Goal: Task Accomplishment & Management: Manage account settings

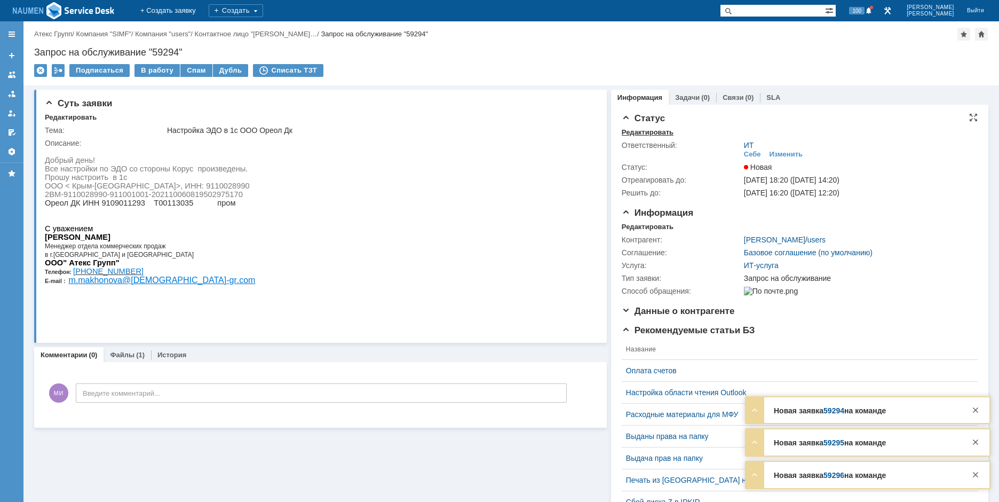
click at [642, 128] on div "Редактировать" at bounding box center [648, 132] width 52 height 9
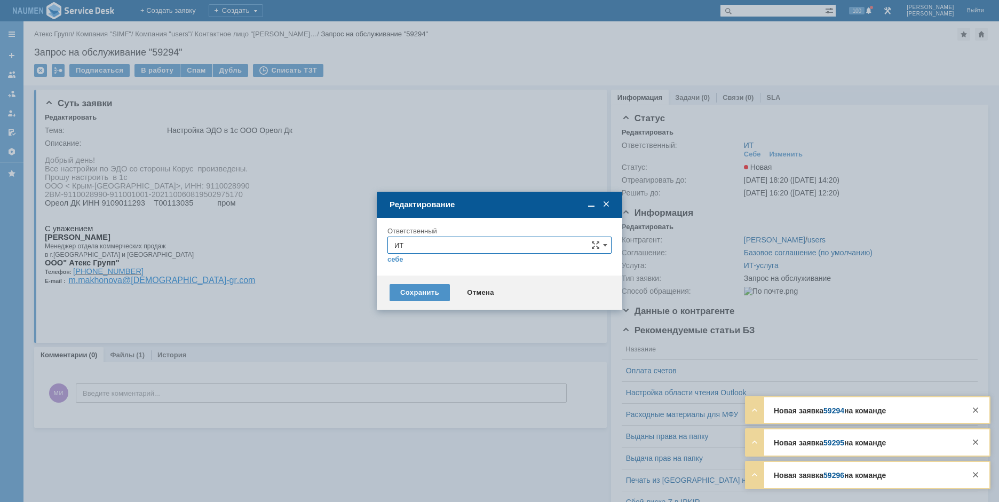
click at [528, 243] on input "ИТ" at bounding box center [499, 244] width 224 height 17
click at [411, 365] on div "АСУ" at bounding box center [499, 370] width 223 height 17
click at [417, 292] on div "Сохранить" at bounding box center [420, 292] width 60 height 17
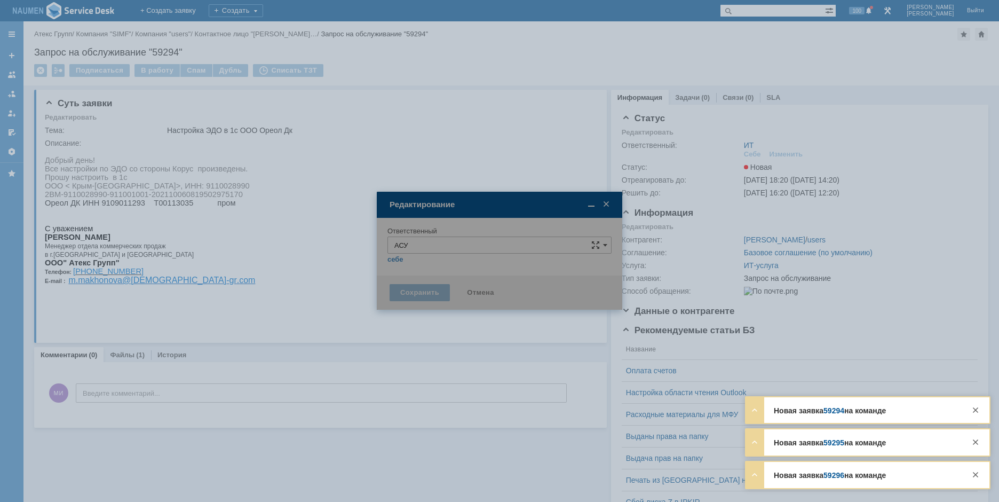
type input "АСУ"
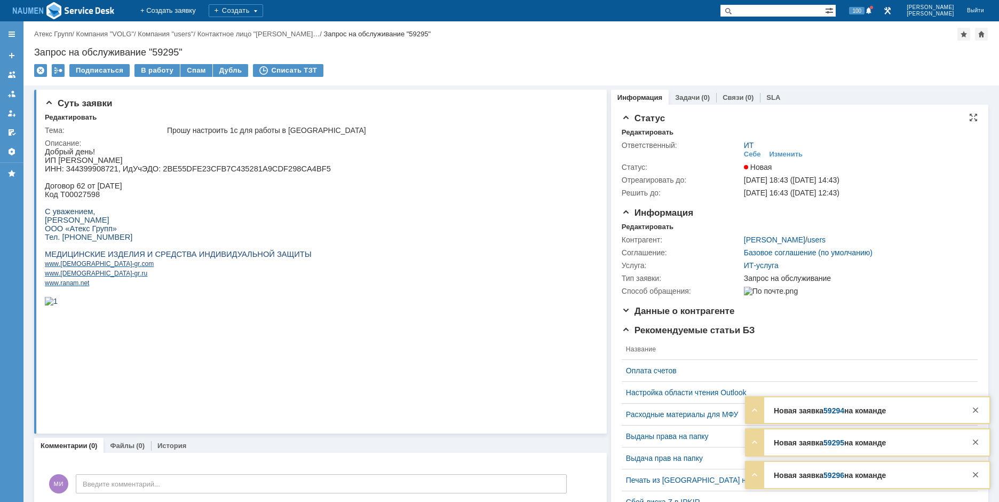
click at [631, 126] on div "Статус Редактировать Ответственный: ИТ Себе Изменить Статус: Новая Отреагироват…" at bounding box center [800, 160] width 356 height 94
click at [633, 126] on div "Статус Редактировать Ответственный: ИТ Себе Изменить Статус: Новая Отреагироват…" at bounding box center [800, 160] width 356 height 94
click at [635, 129] on div "Редактировать" at bounding box center [648, 132] width 52 height 9
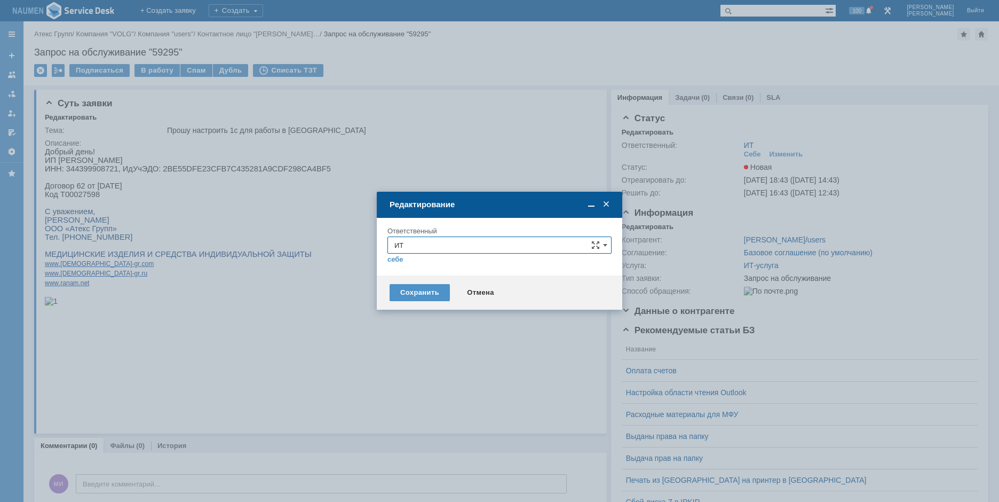
click at [439, 243] on input "ИТ" at bounding box center [499, 244] width 224 height 17
click at [416, 366] on span "АСУ" at bounding box center [499, 370] width 210 height 9
click at [425, 305] on div "Сохранить Отмена" at bounding box center [499, 292] width 245 height 34
type input "АСУ"
click at [425, 294] on div "Сохранить" at bounding box center [420, 292] width 60 height 17
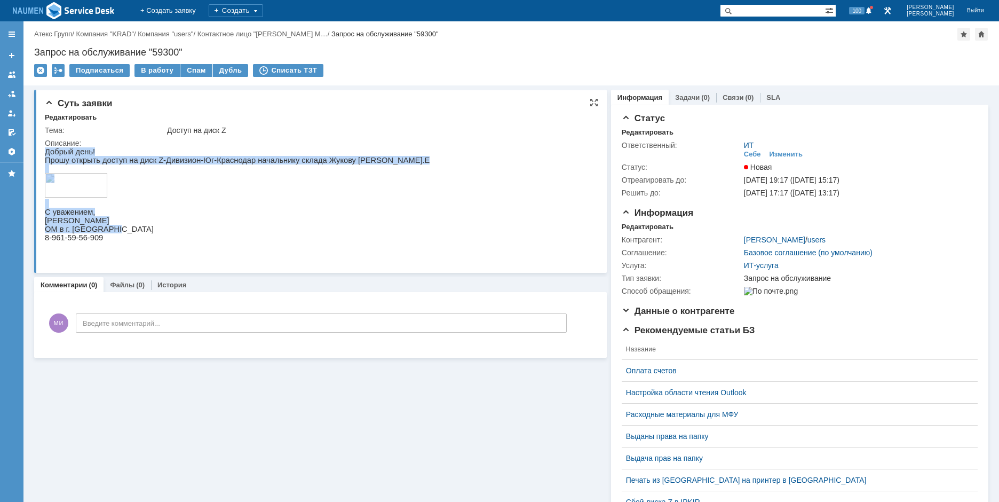
drag, startPoint x: 46, startPoint y: 152, endPoint x: 146, endPoint y: 235, distance: 130.7
click at [146, 235] on div "Добрый день! Прошу открыть доступ на диск Z-Дивизион-Юг-Краснодар начальнику ск…" at bounding box center [237, 198] width 385 height 103
copy div "Добрый день! Прошу открыть доступ на диск Z-Дивизион-Юг-Краснодар начальнику ск…"
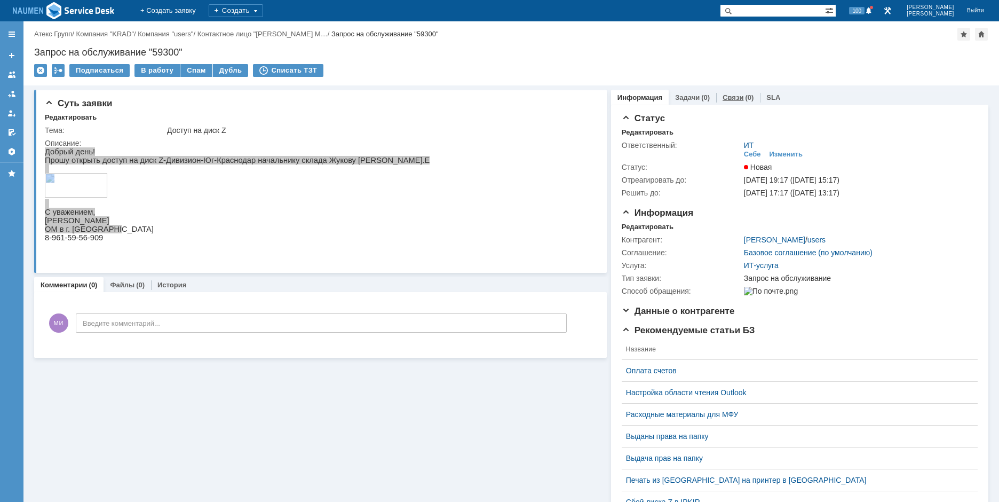
click at [735, 96] on link "Связи" at bounding box center [733, 97] width 21 height 8
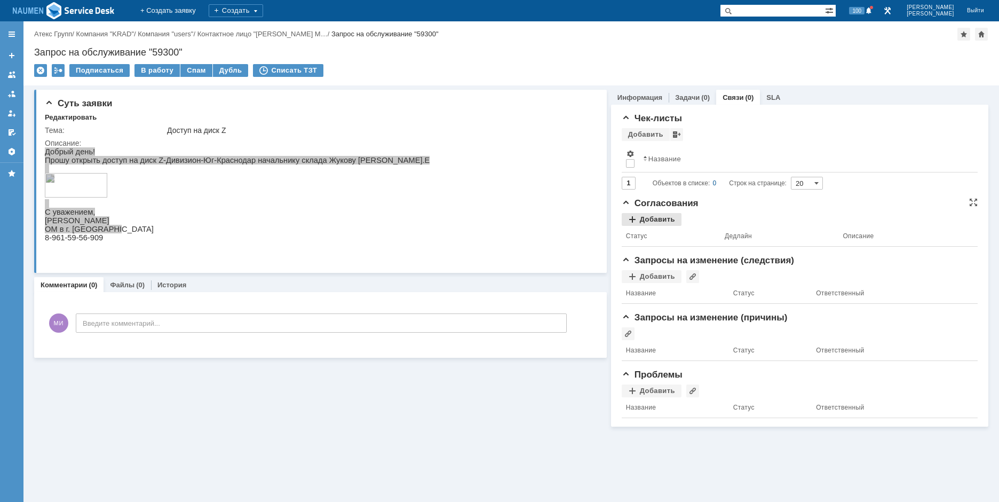
click at [657, 221] on div "Добавить" at bounding box center [652, 219] width 60 height 13
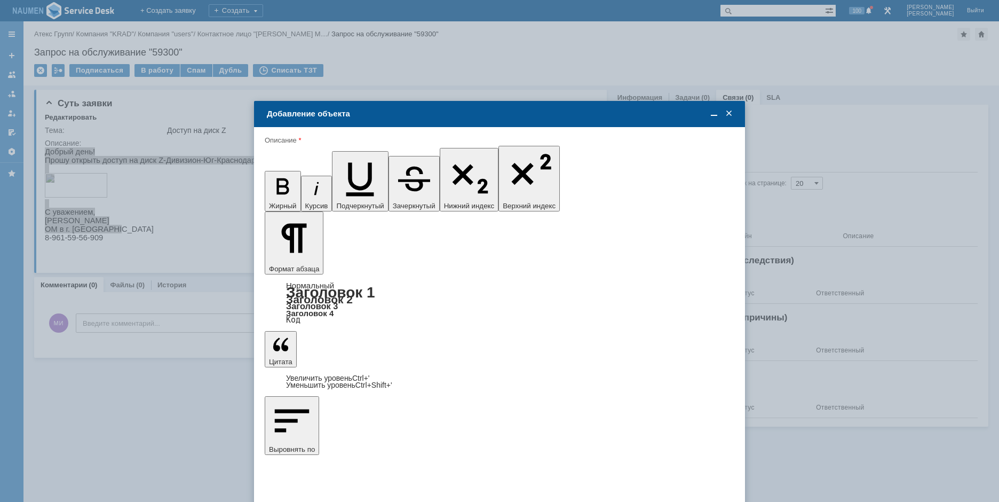
type input "Выбрано: 0 (объекты класса 'Сотрудник')"
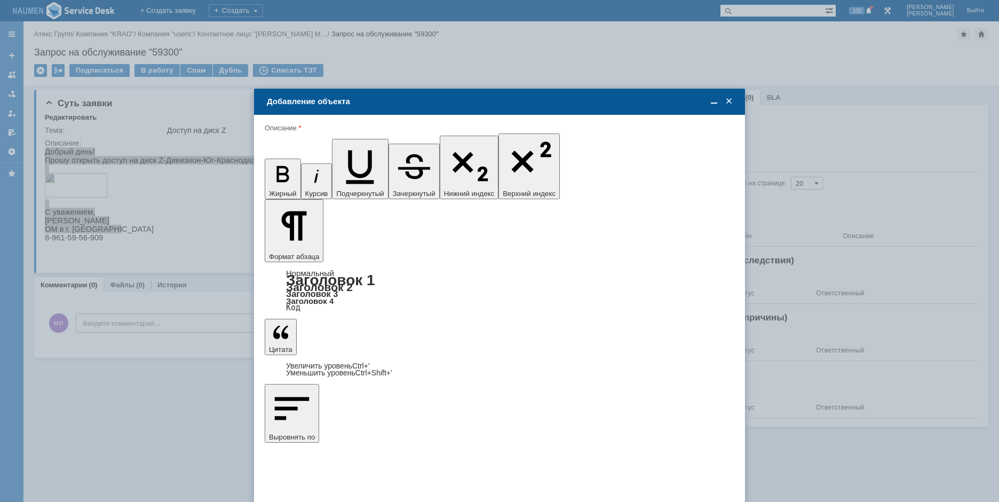
click at [358, 360] on span "[PERSON_NAME]" at bounding box center [353, 359] width 57 height 8
click at [0, 0] on input "[PERSON_NAME]" at bounding box center [0, 0] width 0 height 0
type input "Выбрано: 1 (объекты класса 'Сотрудник')"
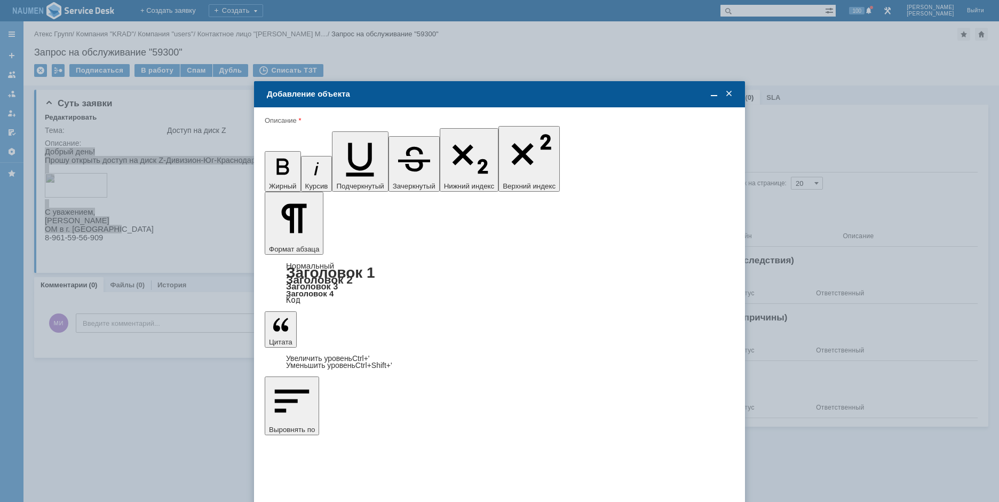
drag, startPoint x: 437, startPoint y: 371, endPoint x: 398, endPoint y: 369, distance: 39.0
type input "8"
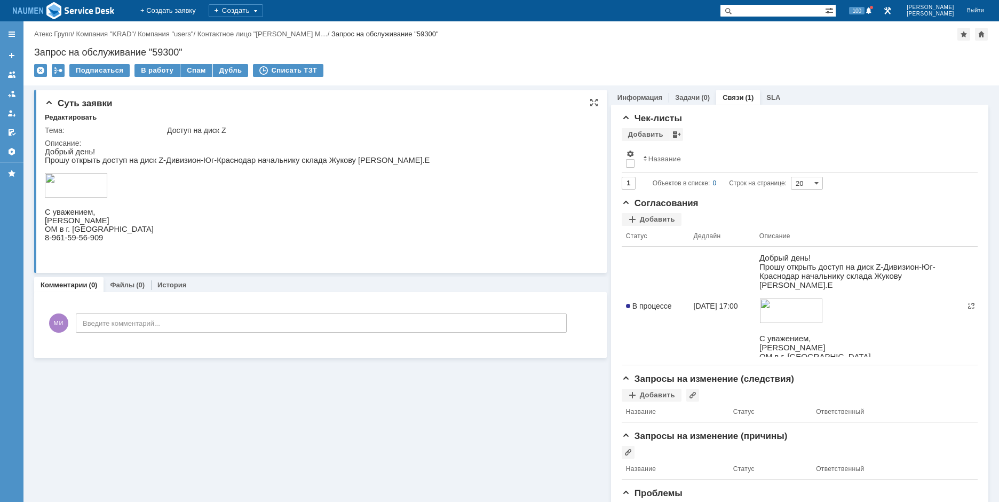
click at [485, 192] on html "Добрый день! Прошу открыть доступ на диск Z-Дивизион-Юг-Краснодар начальнику ск…" at bounding box center [316, 198] width 543 height 103
